Goal: Communication & Community: Share content

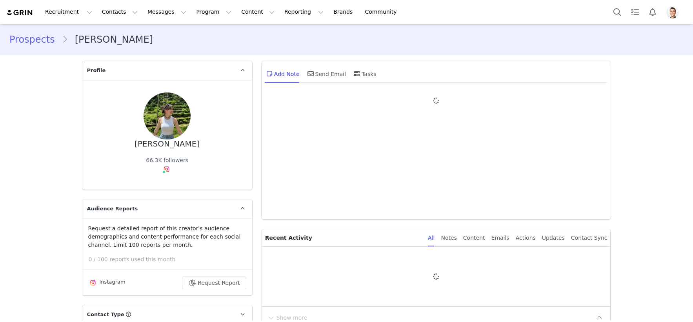
type input "+1 ([GEOGRAPHIC_DATA])"
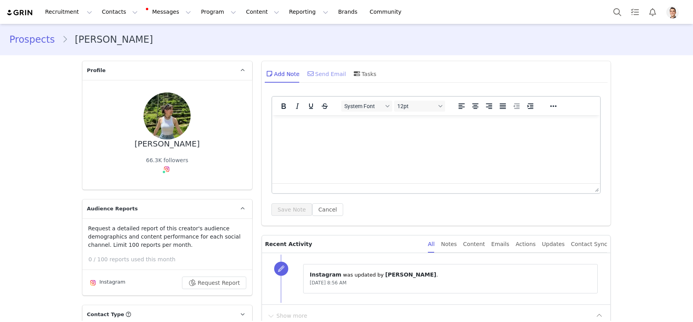
click at [321, 67] on div "Send Email" at bounding box center [326, 73] width 40 height 19
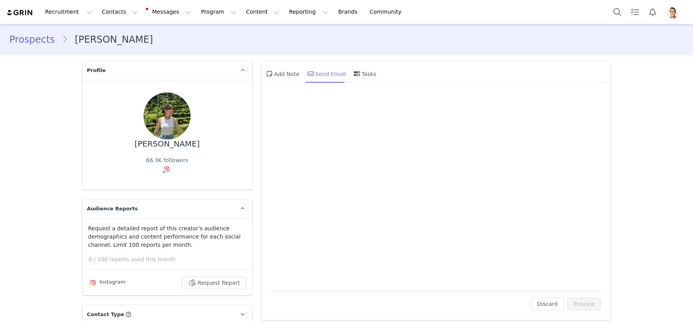
click at [321, 73] on div "Send Email" at bounding box center [326, 73] width 40 height 19
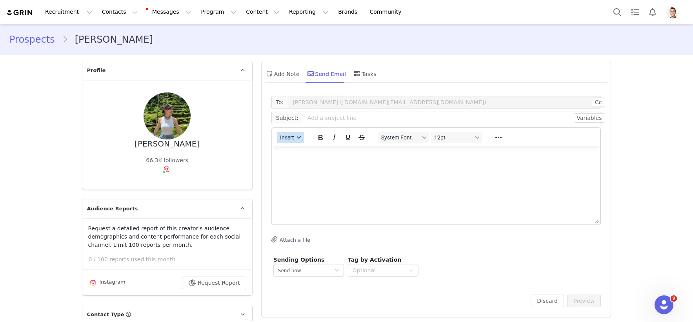
click at [292, 141] on button "Insert" at bounding box center [290, 137] width 27 height 11
click at [305, 152] on div "Insert Template" at bounding box center [315, 151] width 71 height 9
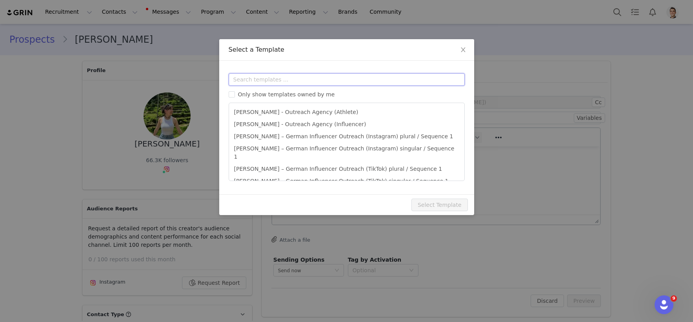
click at [282, 82] on input "text" at bounding box center [347, 79] width 236 height 13
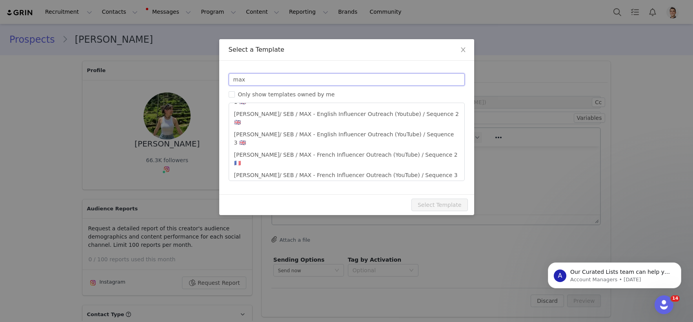
type input "max"
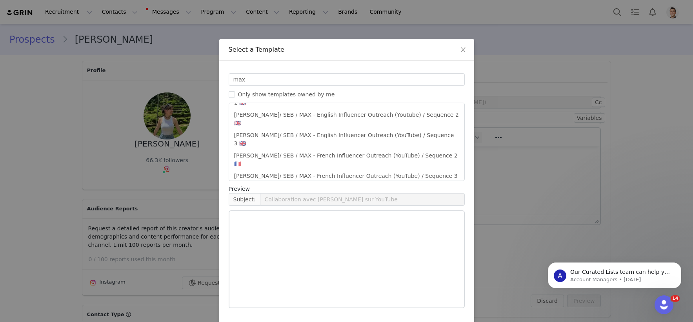
click at [327, 190] on li "Seb/[PERSON_NAME]/Max FR - INSTAGRAM (1) 🇫🇷" at bounding box center [346, 196] width 229 height 13
type input "Collaboration avec [PERSON_NAME] sur Instagram"
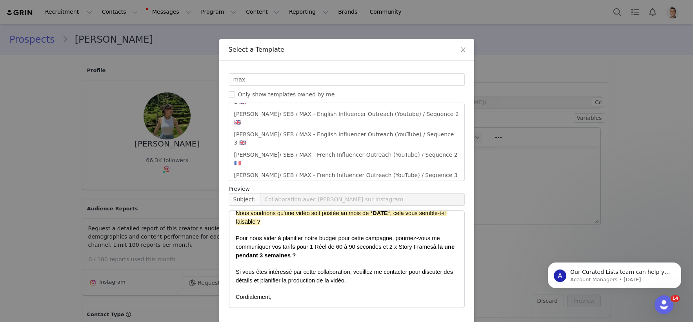
scroll to position [26, 0]
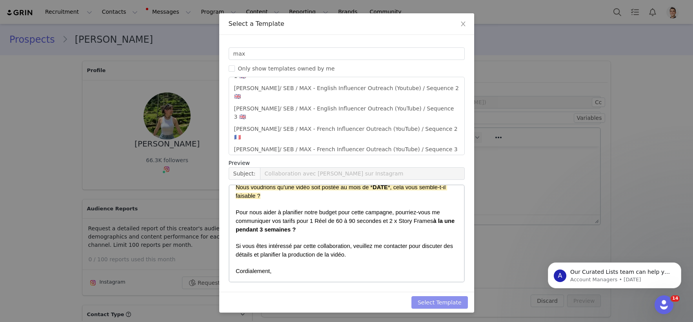
click at [436, 301] on button "Select Template" at bounding box center [439, 302] width 56 height 13
type input "Collaboration avec [PERSON_NAME] sur Instagram"
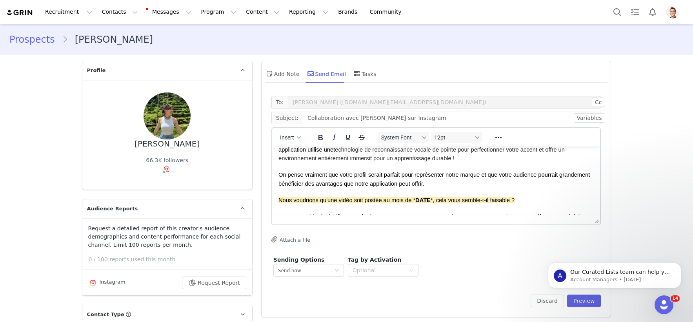
scroll to position [64, 0]
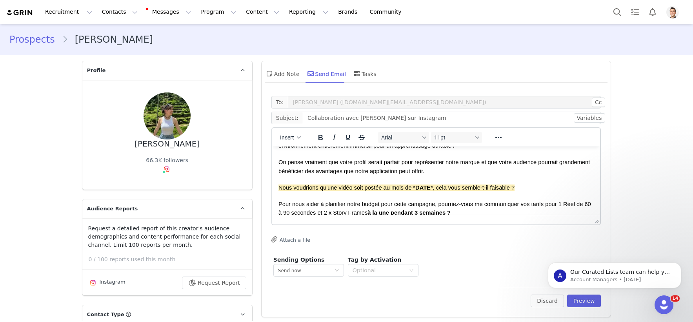
click at [411, 189] on span "Nous voudrions qu'une vidéo soit postée au mois de * DATE *, cela vous semble-t…" at bounding box center [396, 188] width 236 height 6
drag, startPoint x: 409, startPoint y: 189, endPoint x: 432, endPoint y: 190, distance: 22.4
click at [432, 190] on span "Nous voudrions qu'une vidéo soit postée au mois de * DATE *, cela vous semble-t…" at bounding box center [396, 188] width 236 height 6
drag, startPoint x: 542, startPoint y: 187, endPoint x: 267, endPoint y: 189, distance: 275.2
click at [272, 189] on html "Bonjour First Name , Je m'appelle My First Name et je suis responsable des camp…" at bounding box center [436, 174] width 328 height 182
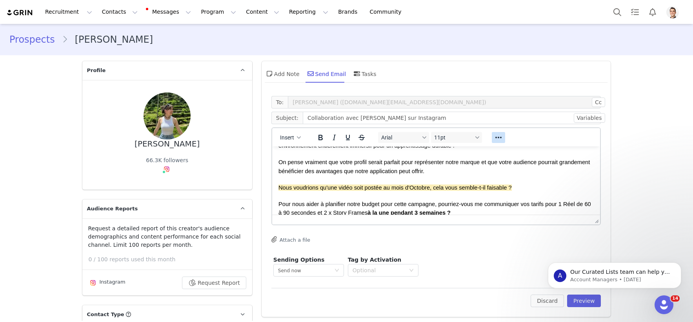
click at [493, 141] on icon "Reveal or hide additional toolbar items" at bounding box center [497, 137] width 9 height 9
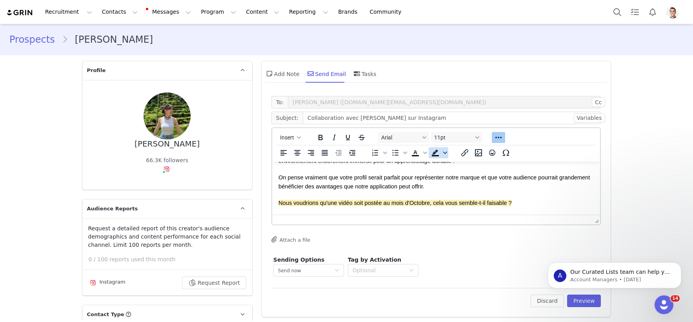
click at [443, 154] on icon "Background color" at bounding box center [445, 153] width 4 height 4
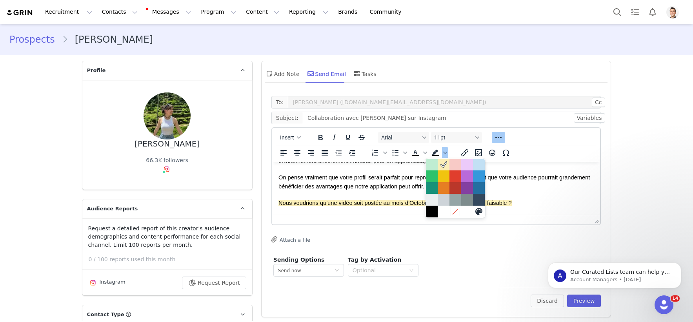
click at [454, 210] on icon at bounding box center [455, 211] width 7 height 7
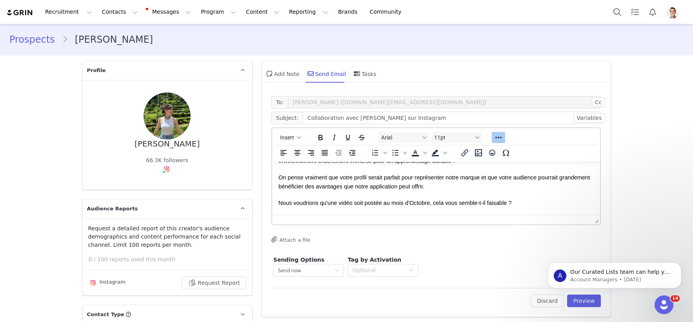
click at [443, 199] on p "Nous voudrions qu'une vidéo soit postée au mois d'Octobre , cela vous semble-t-…" at bounding box center [436, 203] width 316 height 9
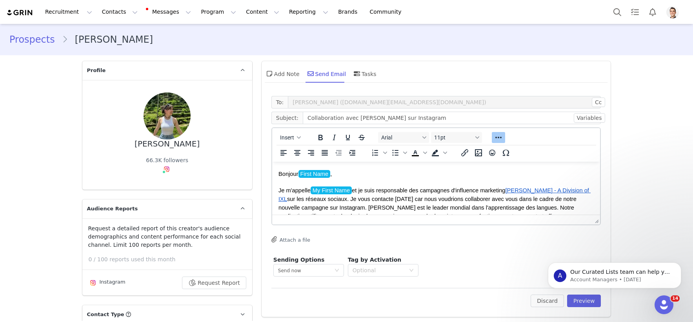
scroll to position [130, 0]
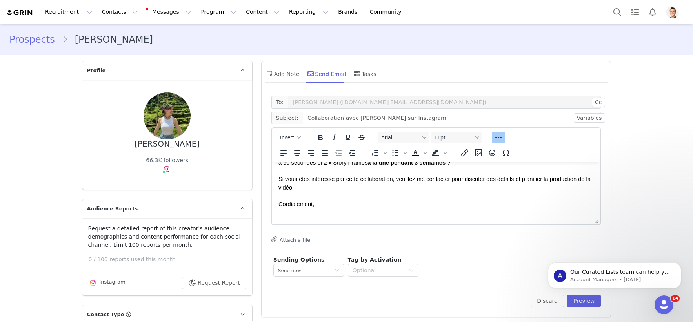
click at [349, 203] on p "Cordialement," at bounding box center [436, 204] width 316 height 9
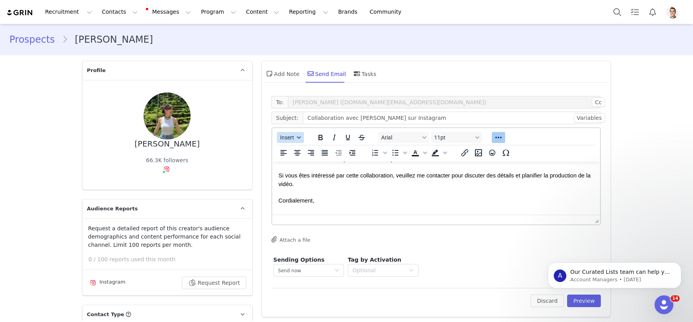
click at [297, 138] on icon "button" at bounding box center [299, 138] width 4 height 4
click at [299, 151] on div "Insert Template" at bounding box center [315, 151] width 71 height 9
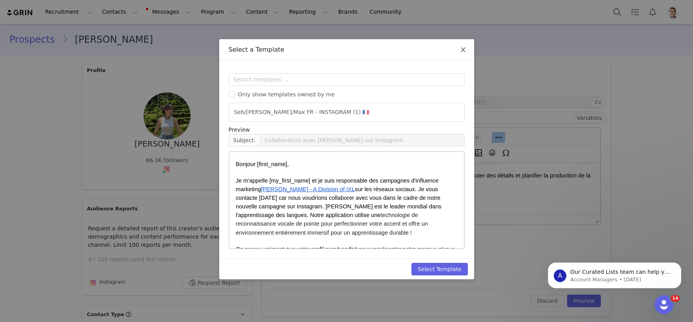
click at [465, 51] on icon "icon: close" at bounding box center [463, 50] width 6 height 6
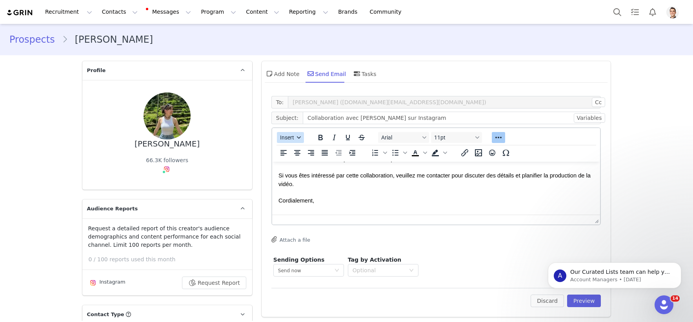
click at [289, 143] on button "Insert" at bounding box center [290, 137] width 27 height 11
click at [303, 176] on div "Insert Signature" at bounding box center [315, 176] width 71 height 9
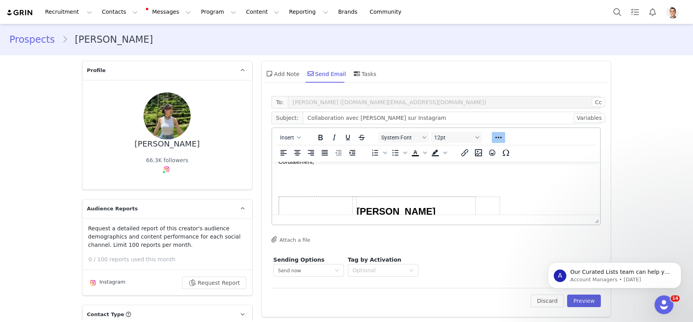
scroll to position [163, 0]
click at [351, 181] on body "Bonjour First Name , Je m'appelle My First Name et je suis responsable des camp…" at bounding box center [436, 151] width 316 height 289
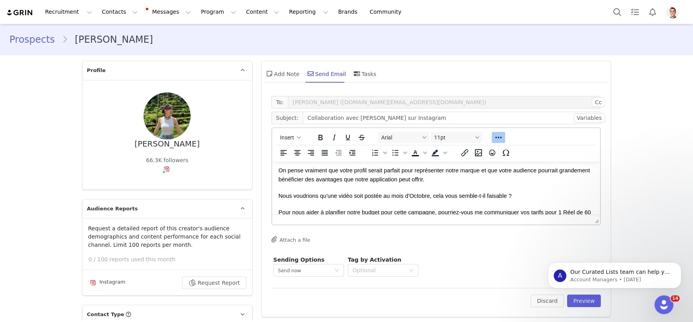
scroll to position [81, 0]
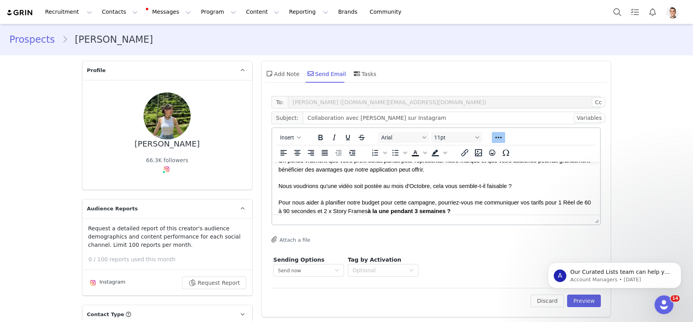
click at [522, 189] on p "Nous voudrions qu'une vidéo soit postée au mois d'Octobre , cela vous semble-t-…" at bounding box center [436, 186] width 316 height 9
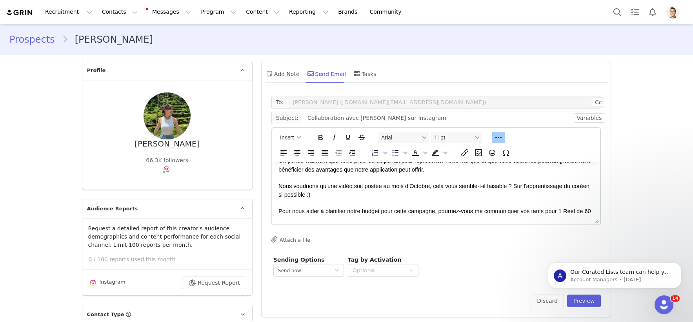
click at [593, 299] on html "A Our Curated Lists team can help you find more creators! Our team of prospect-…" at bounding box center [614, 273] width 157 height 55
click at [586, 301] on button "Preview" at bounding box center [584, 301] width 34 height 13
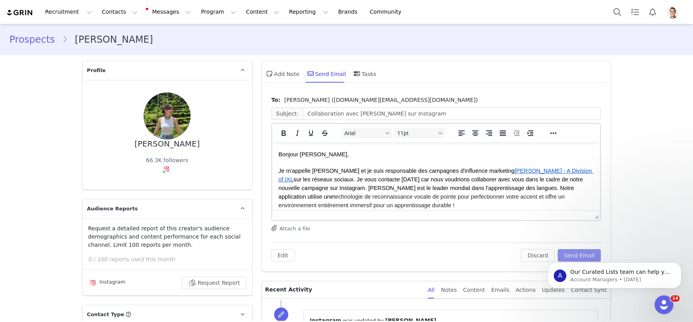
scroll to position [0, 0]
click at [586, 254] on div "A Our Curated Lists team can help you find more creators! Our team of prospect-…" at bounding box center [614, 239] width 144 height 98
click at [591, 257] on div "A Our Curated Lists team can help you find more creators! Our team of prospect-…" at bounding box center [614, 239] width 144 height 98
click at [600, 254] on div "A Our Curated Lists team can help you find more creators! Our team of prospect-…" at bounding box center [614, 239] width 144 height 98
click at [680, 264] on icon "Dismiss notification" at bounding box center [679, 265] width 4 height 4
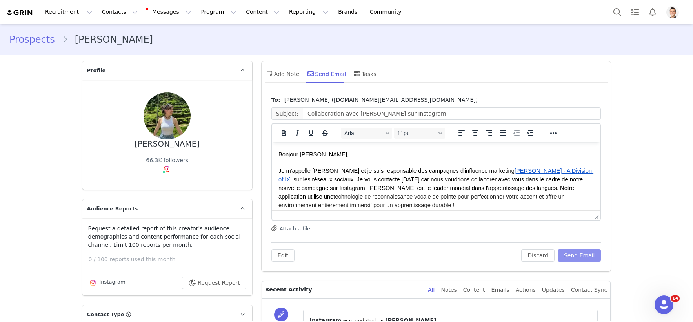
click at [580, 256] on button "Send Email" at bounding box center [579, 255] width 44 height 13
